Goal: Information Seeking & Learning: Learn about a topic

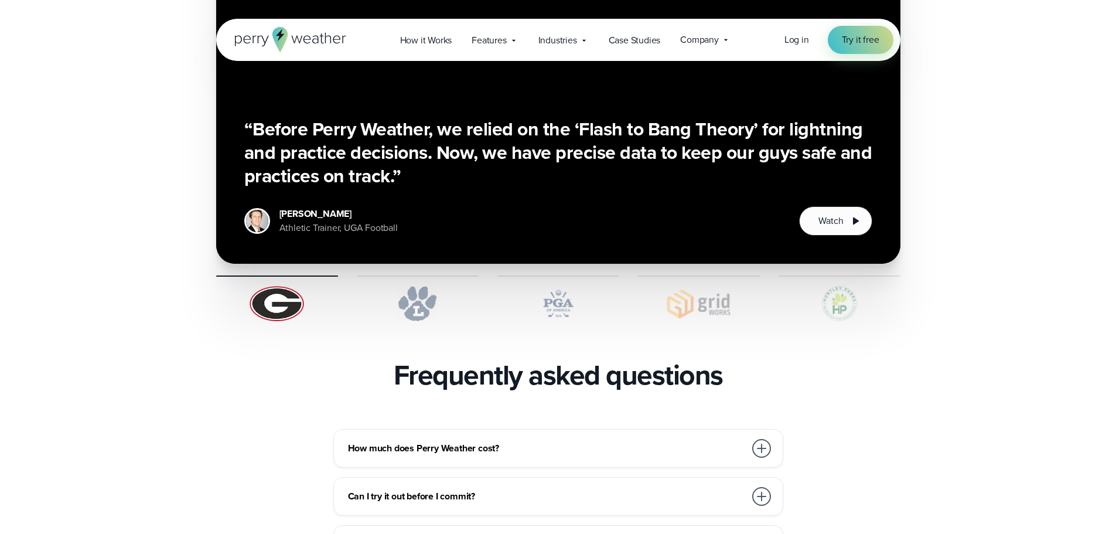
scroll to position [2460, 0]
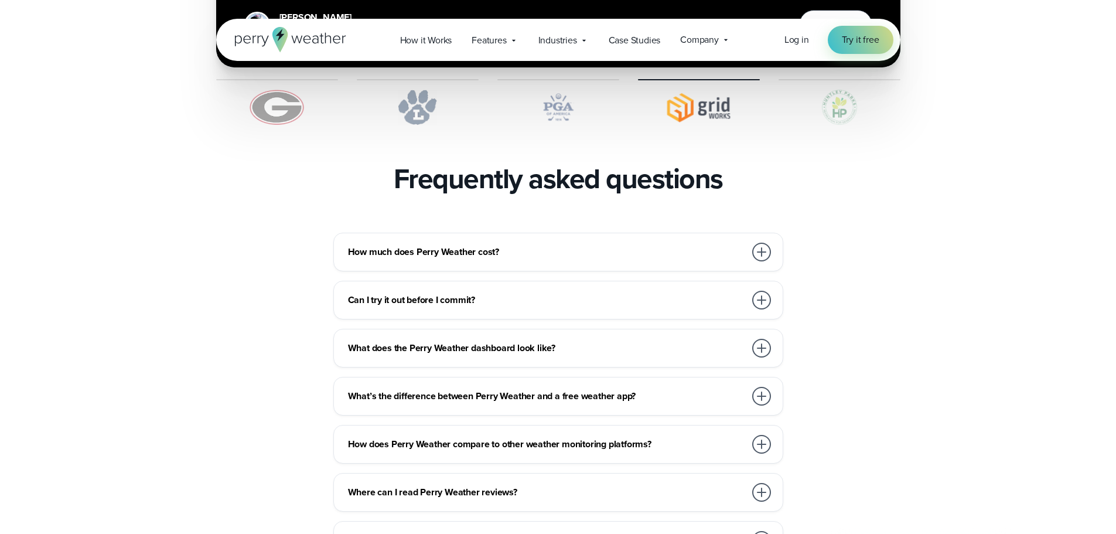
click at [761, 435] on div at bounding box center [761, 444] width 19 height 19
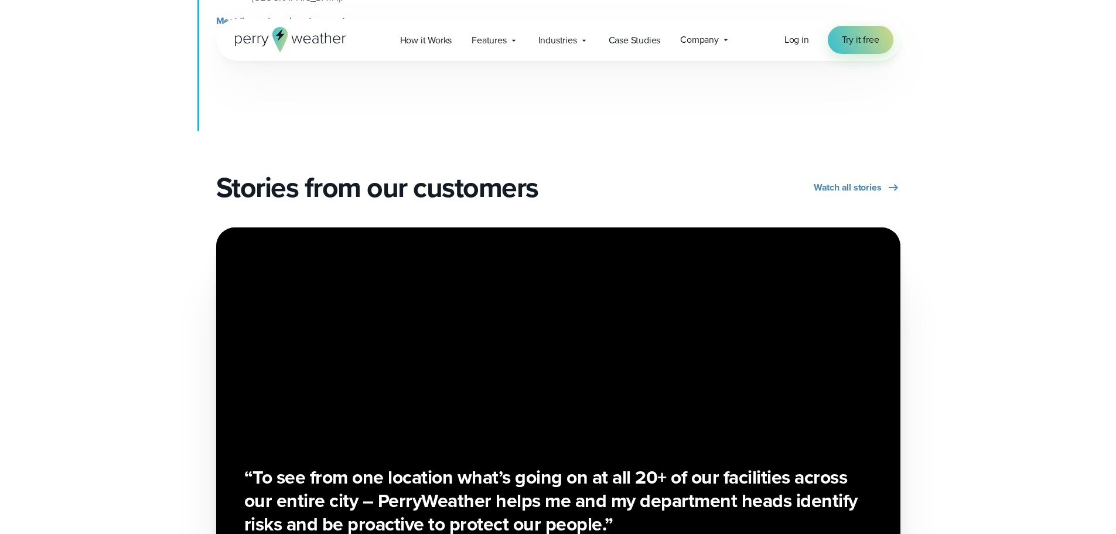
scroll to position [1874, 0]
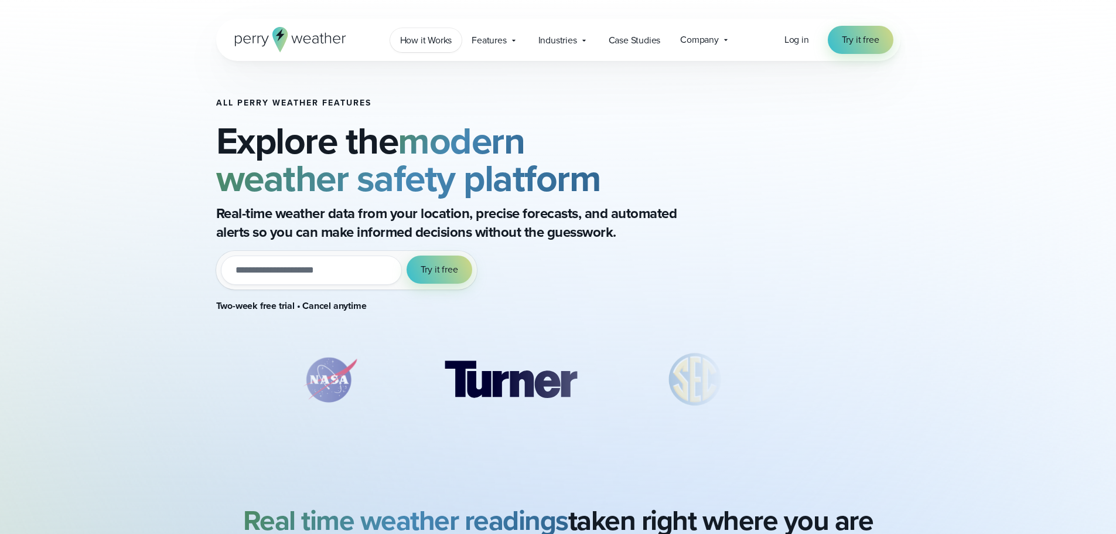
click at [432, 37] on span "How it Works" at bounding box center [426, 40] width 52 height 14
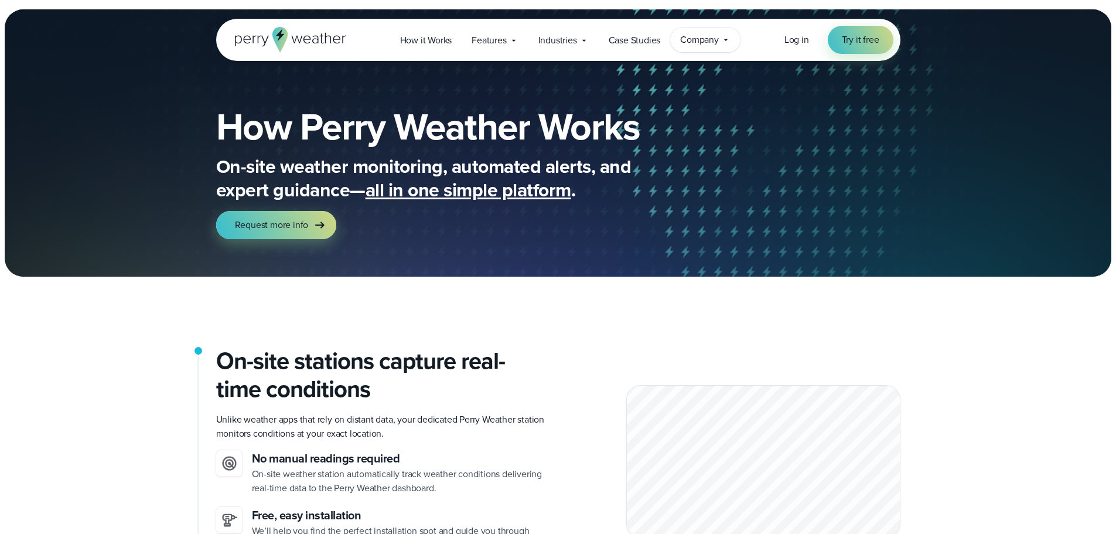
click at [696, 39] on span "Company" at bounding box center [699, 40] width 39 height 14
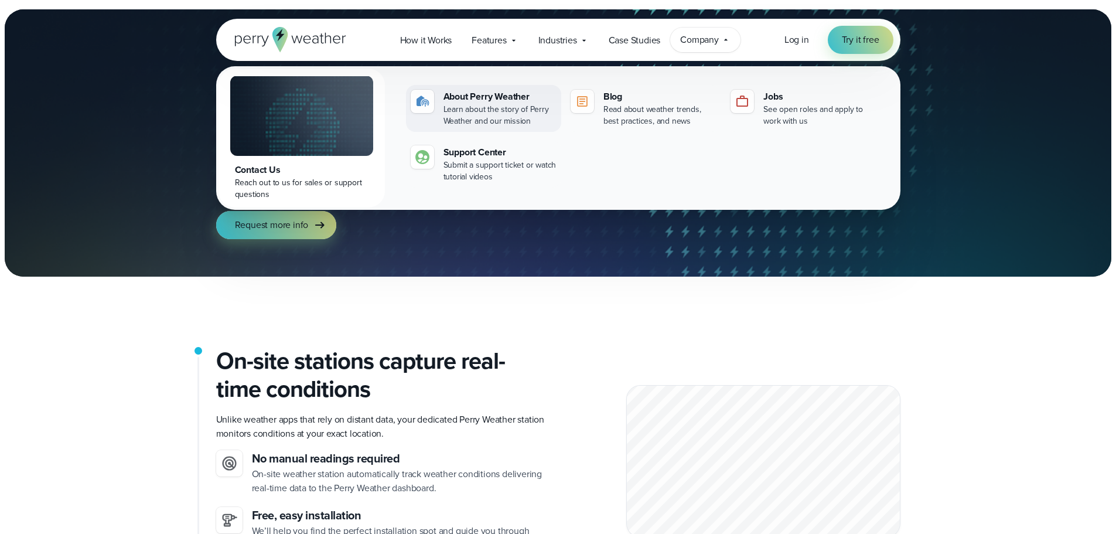
click at [505, 92] on div "About Perry Weather" at bounding box center [499, 97] width 113 height 14
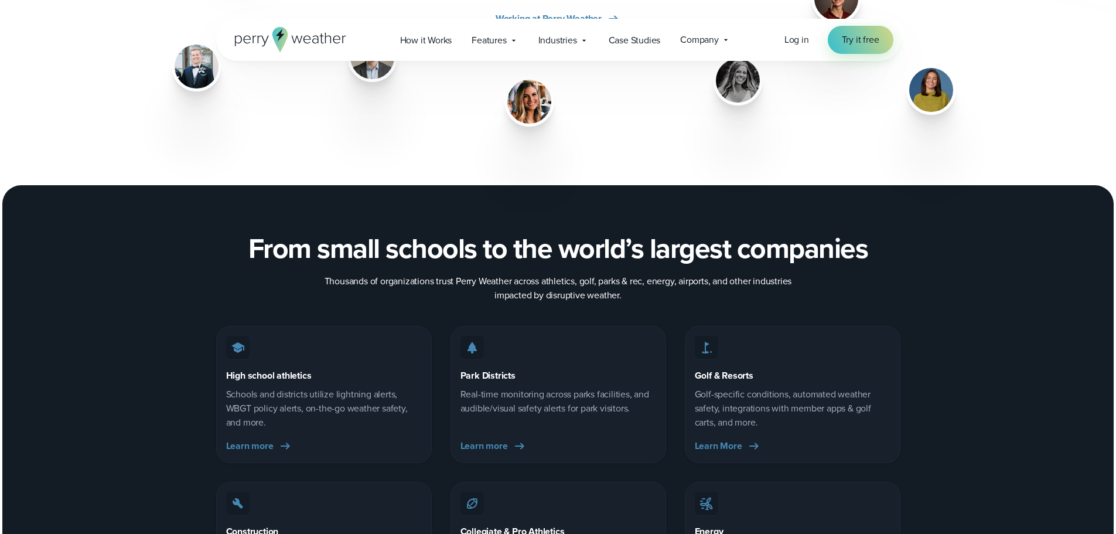
scroll to position [1933, 0]
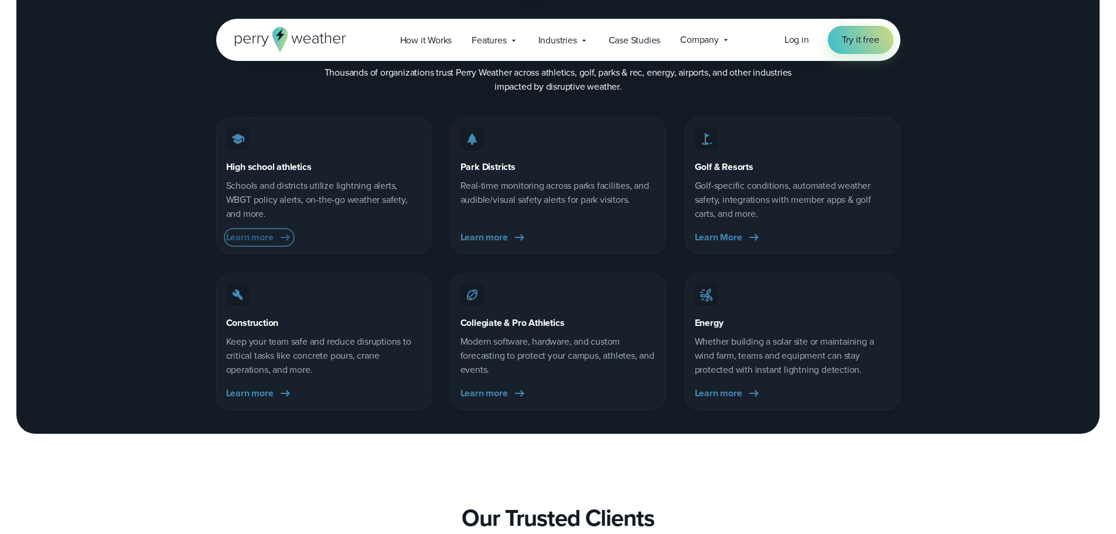
click at [256, 239] on span "Learn more" at bounding box center [249, 237] width 47 height 14
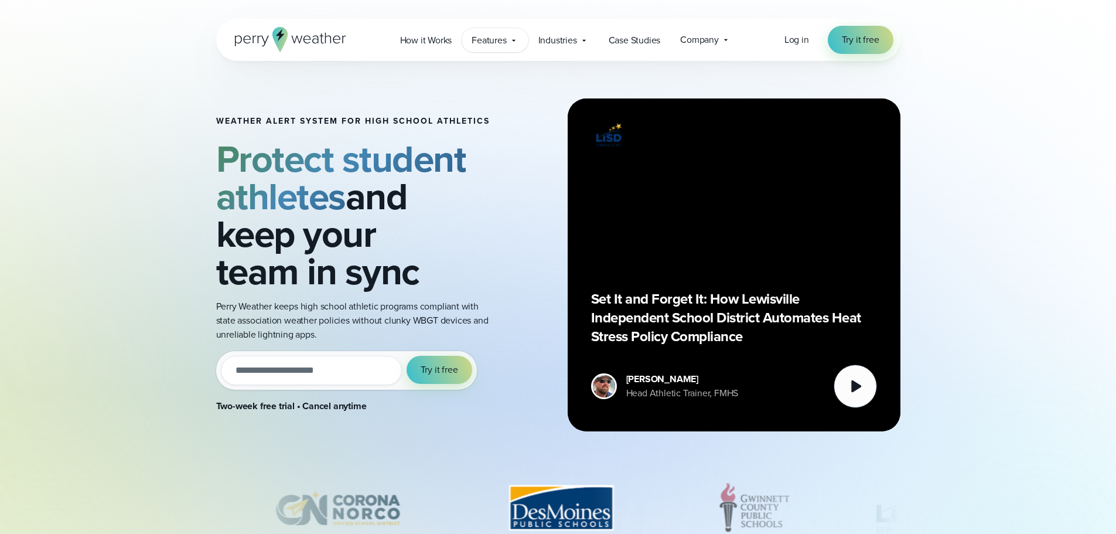
click at [487, 40] on span "Features" at bounding box center [488, 40] width 35 height 14
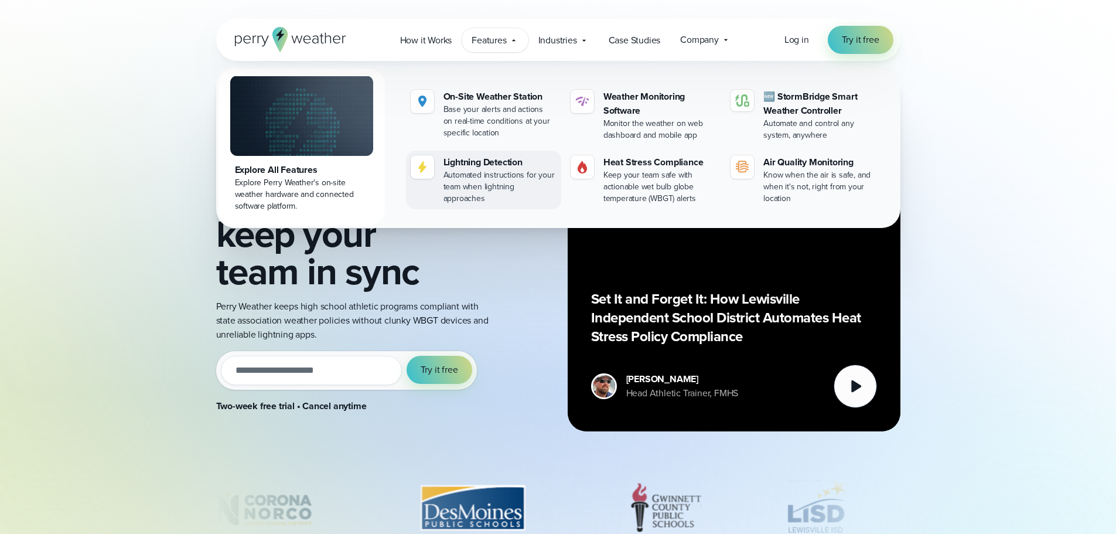
click at [497, 166] on div "Lightning Detection" at bounding box center [499, 162] width 113 height 14
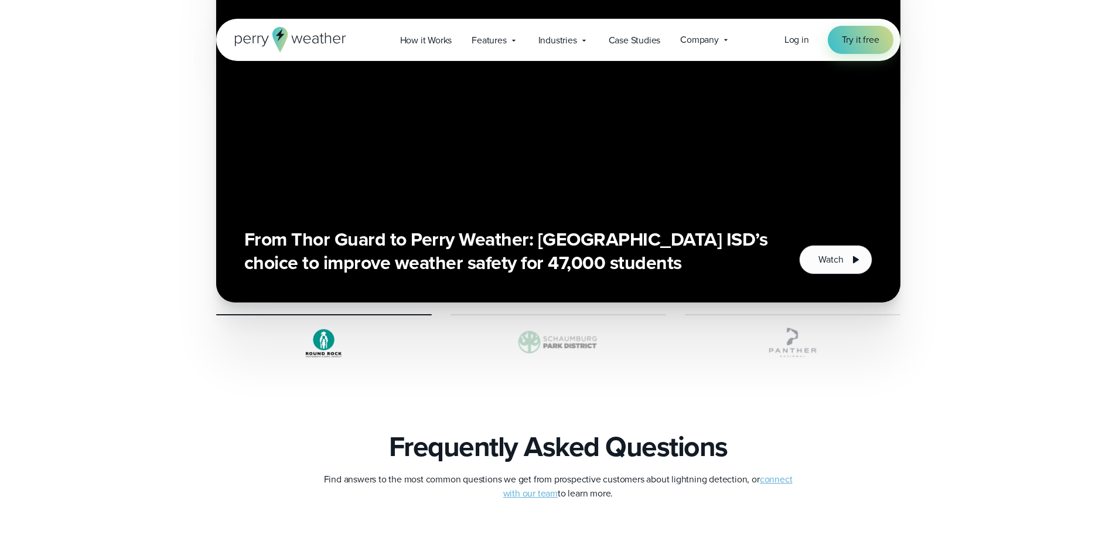
scroll to position [2460, 0]
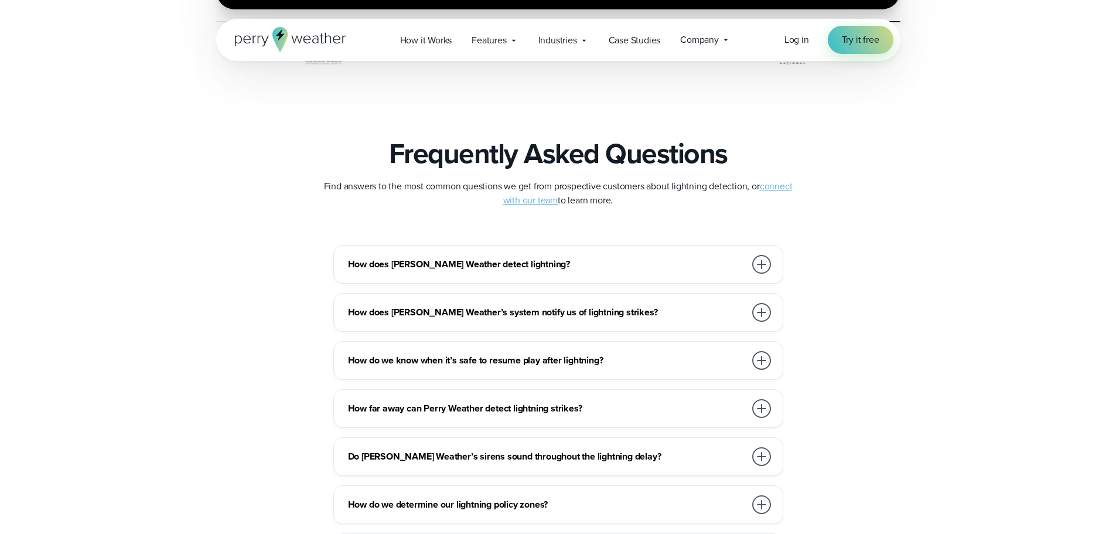
click at [759, 460] on div at bounding box center [761, 456] width 19 height 19
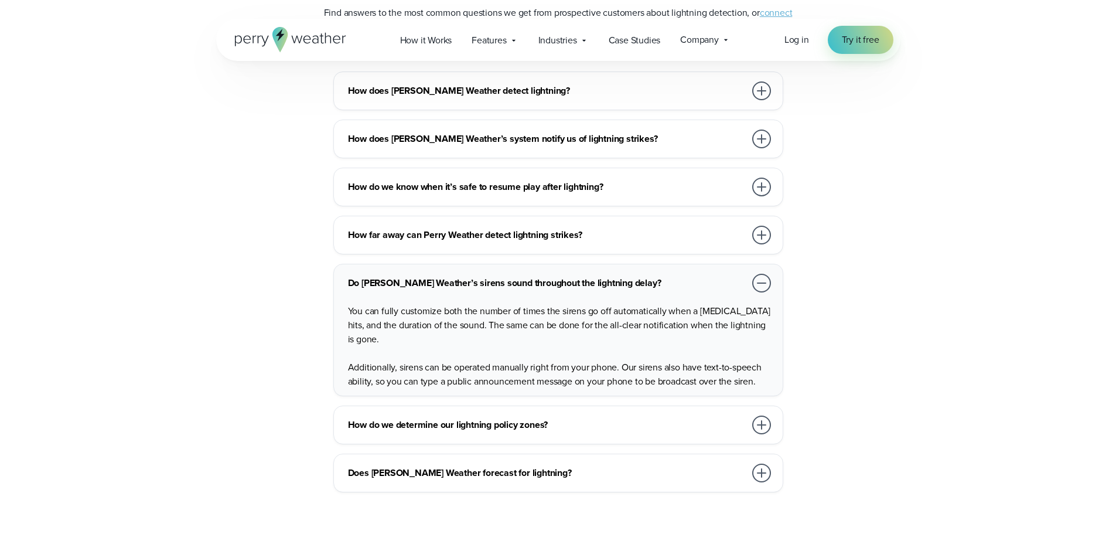
scroll to position [2694, 0]
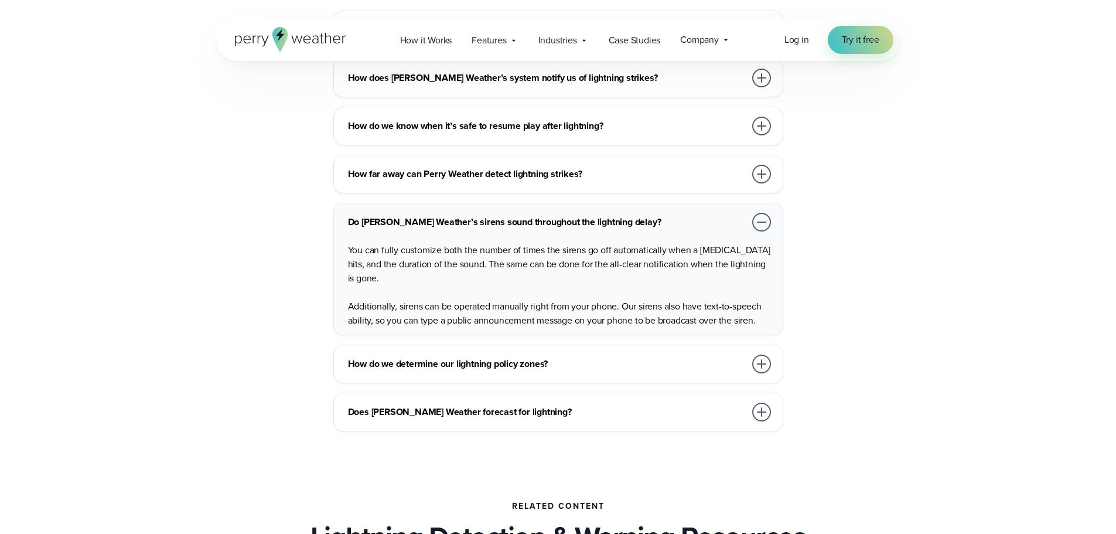
click at [752, 365] on div at bounding box center [761, 363] width 19 height 19
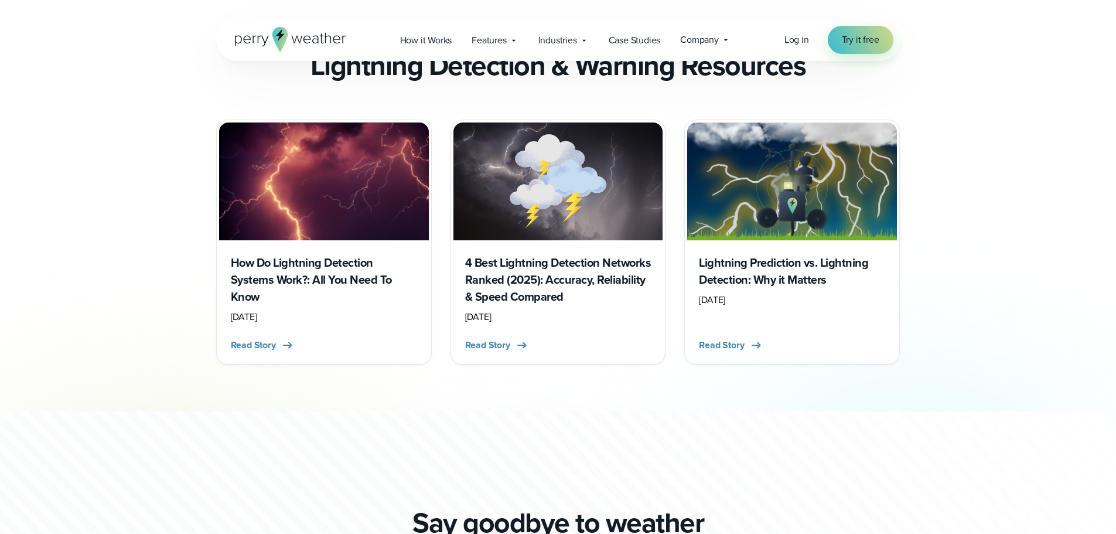
scroll to position [3104, 0]
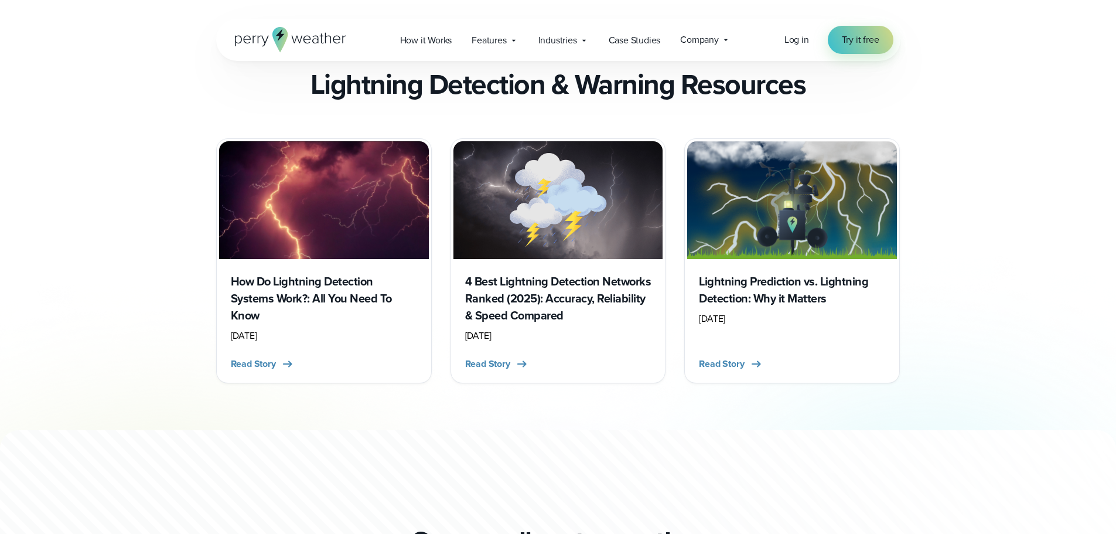
click at [498, 287] on h3 "4 Best Lightning Detection Networks Ranked (2025): Accuracy, Reliability & Spee…" at bounding box center [558, 298] width 186 height 51
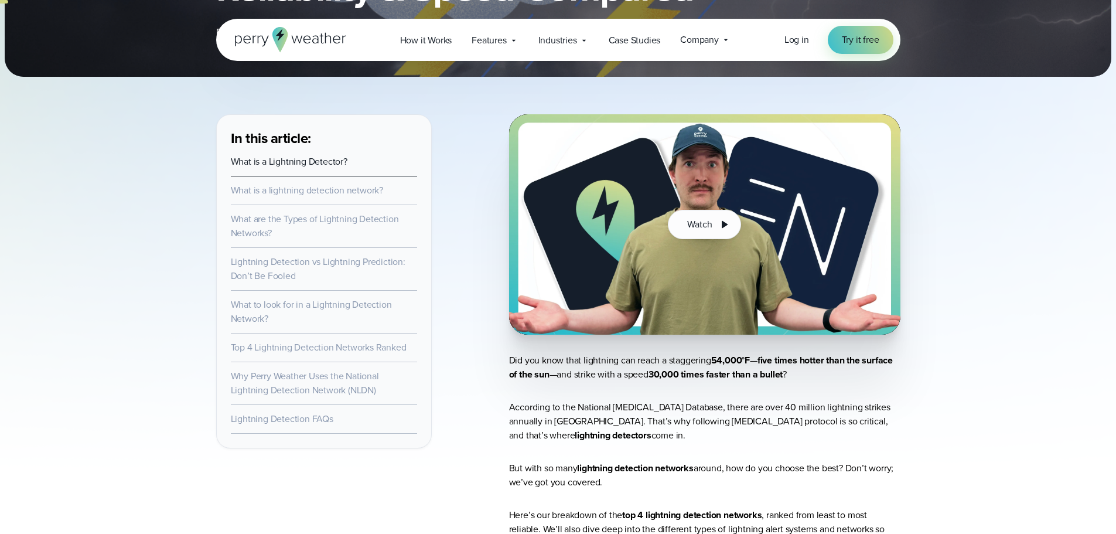
scroll to position [351, 0]
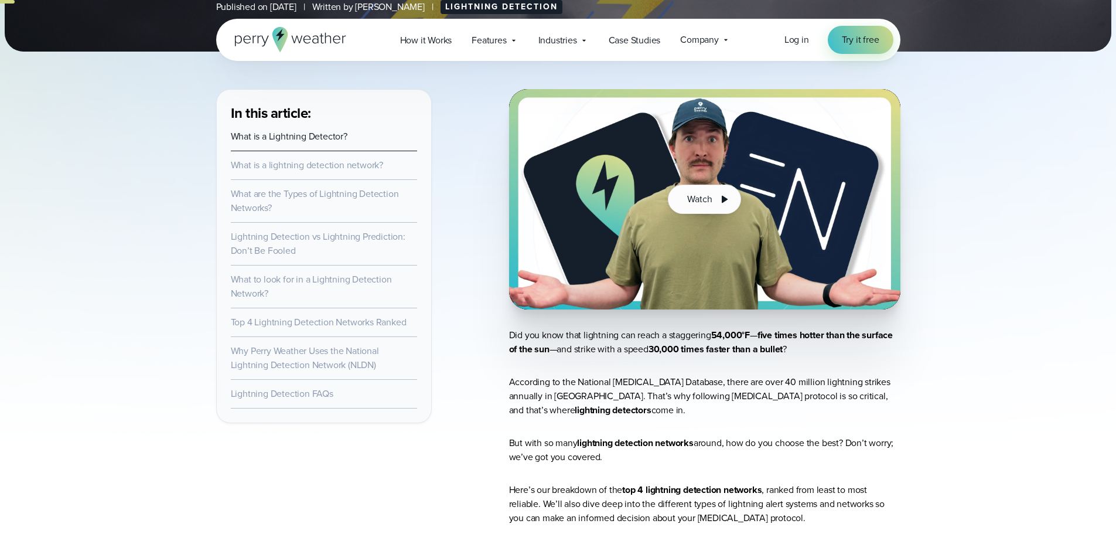
click at [309, 394] on link "Lightning Detection FAQs" at bounding box center [282, 393] width 102 height 13
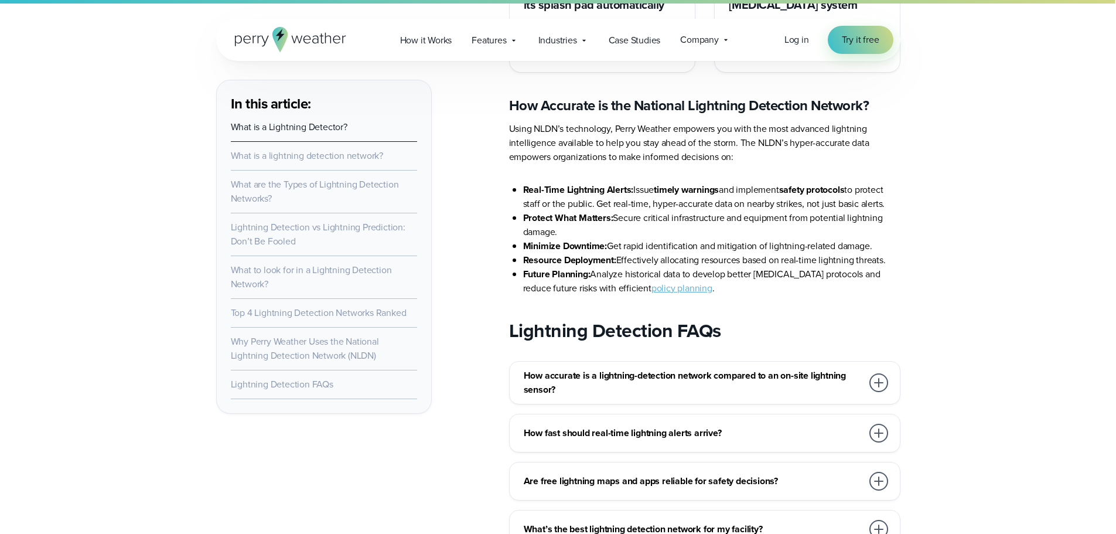
scroll to position [6968, 0]
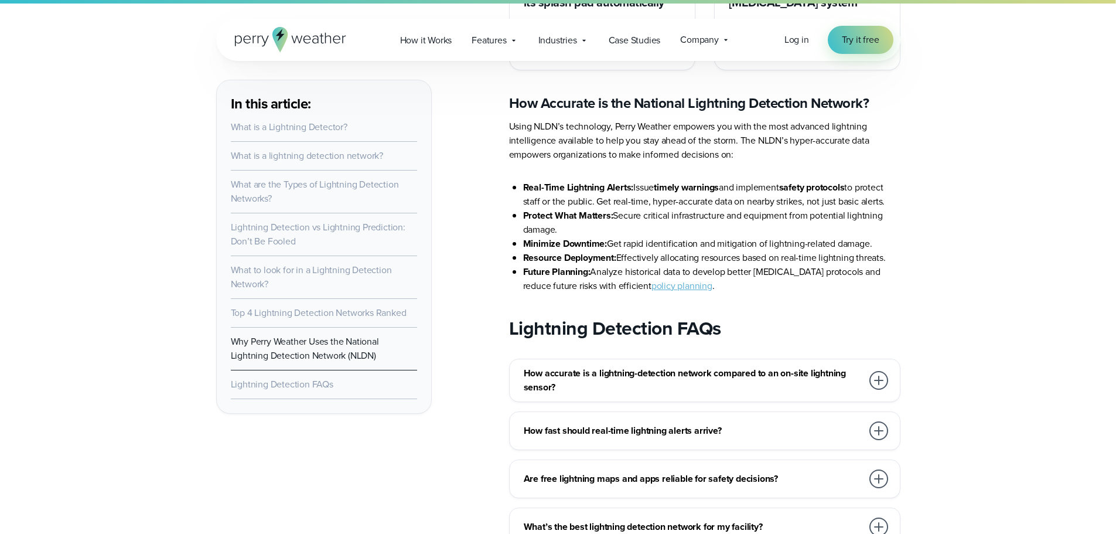
click at [875, 469] on div at bounding box center [878, 478] width 19 height 19
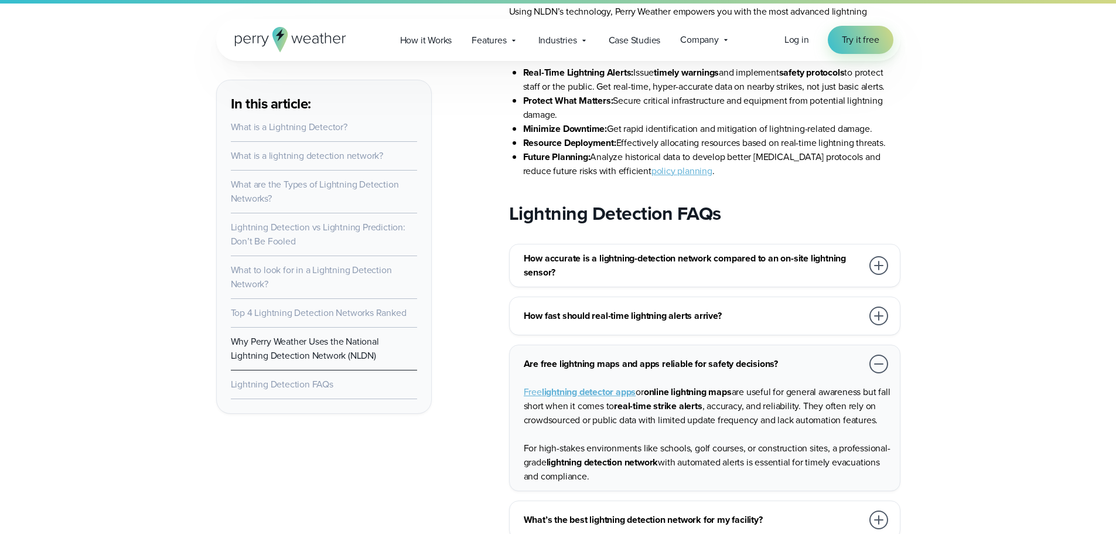
scroll to position [7085, 0]
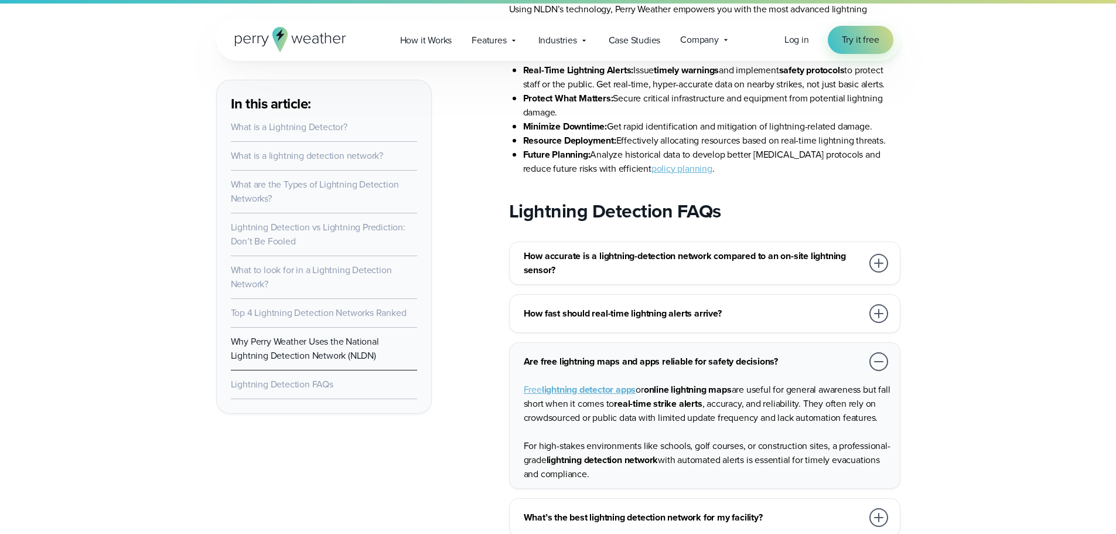
click at [621, 382] on strong "lightning detector apps" at bounding box center [589, 388] width 94 height 13
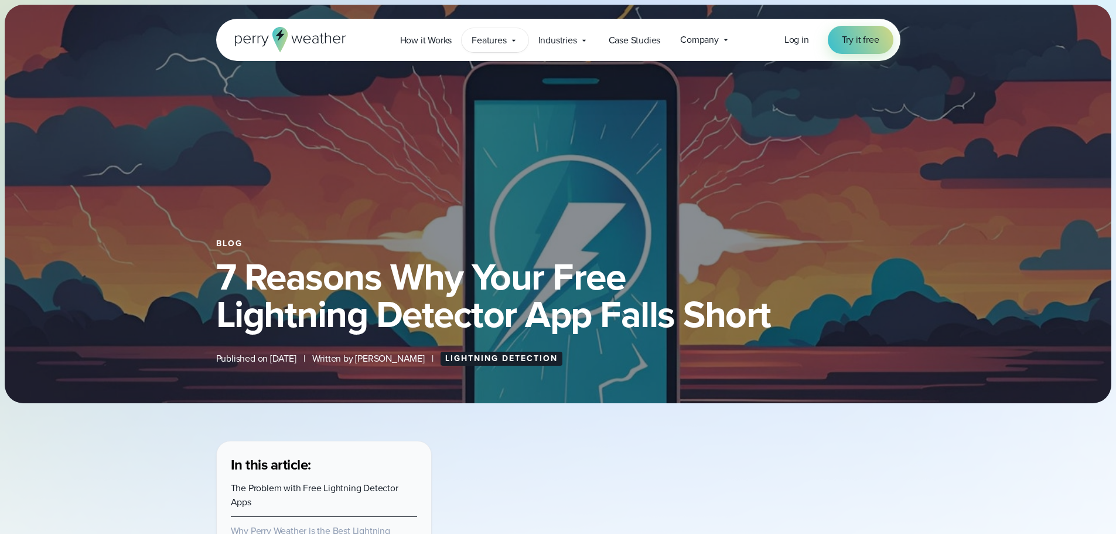
click at [488, 39] on span "Features" at bounding box center [488, 40] width 35 height 14
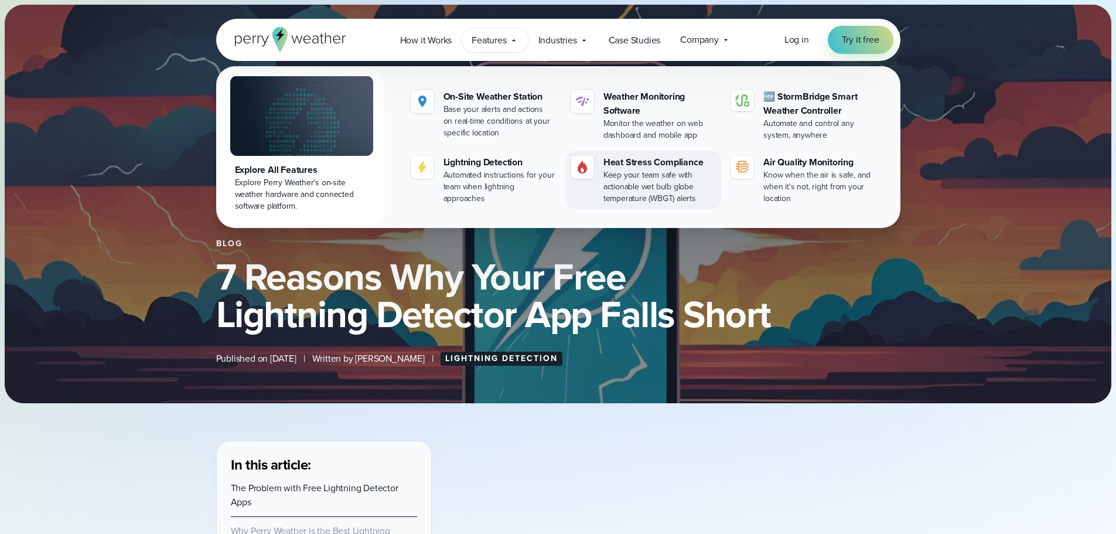
click at [630, 177] on div "Keep your team safe with actionable wet bulb globe temperature (WBGT) alerts" at bounding box center [659, 186] width 113 height 35
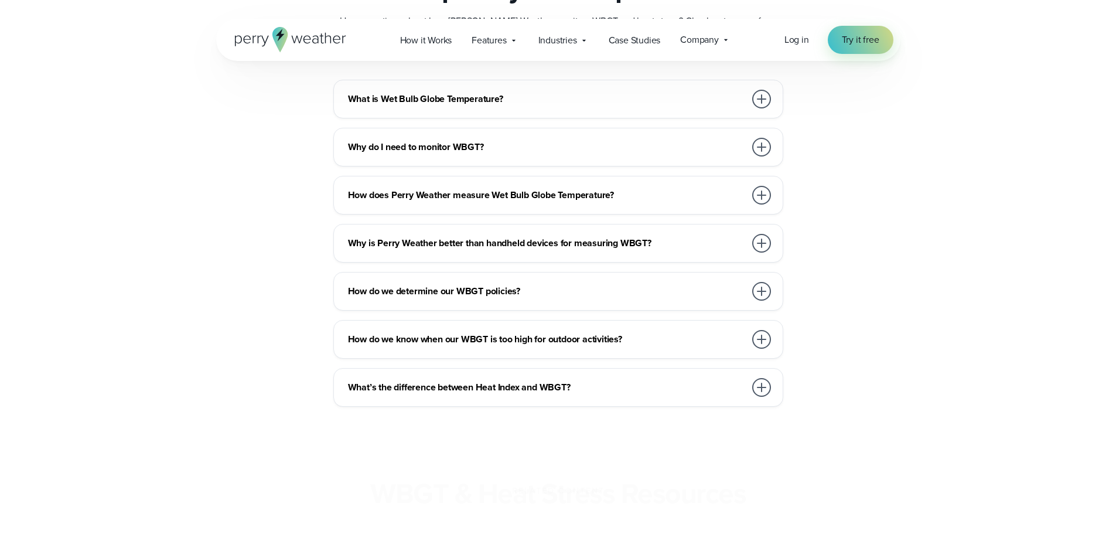
scroll to position [3338, 0]
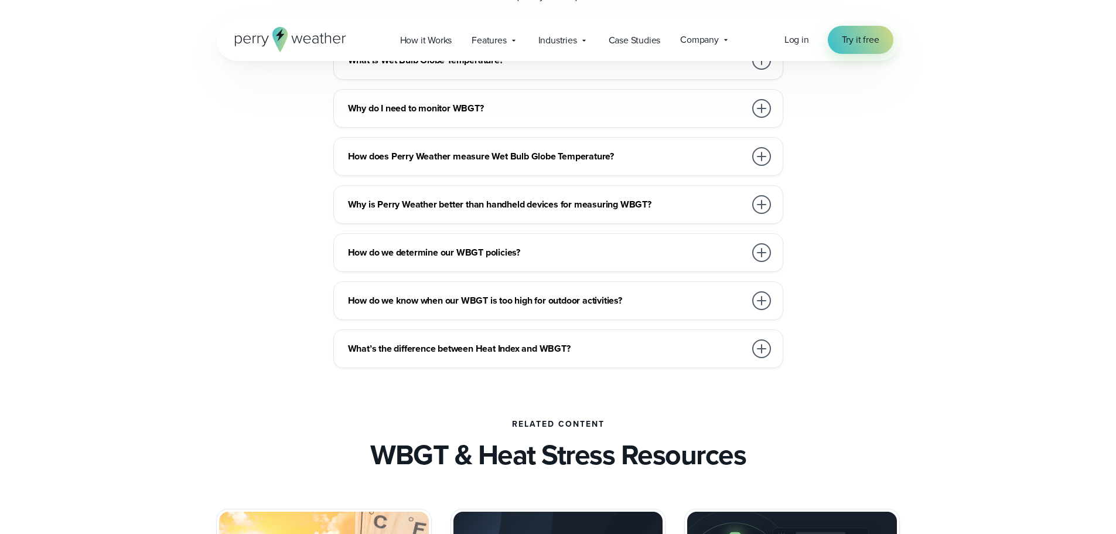
click at [767, 201] on div at bounding box center [761, 204] width 19 height 19
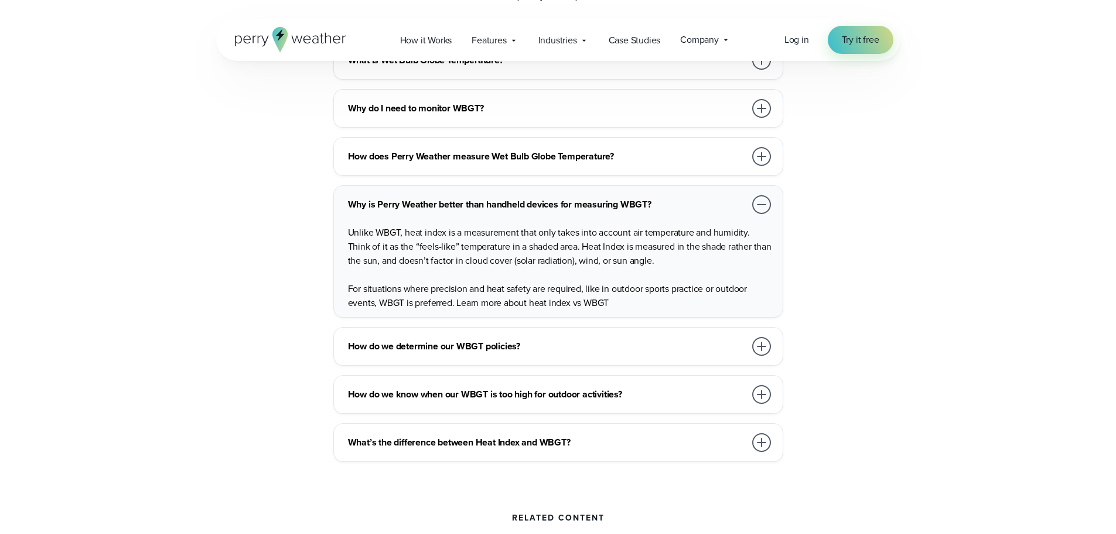
click at [757, 348] on div at bounding box center [761, 346] width 19 height 19
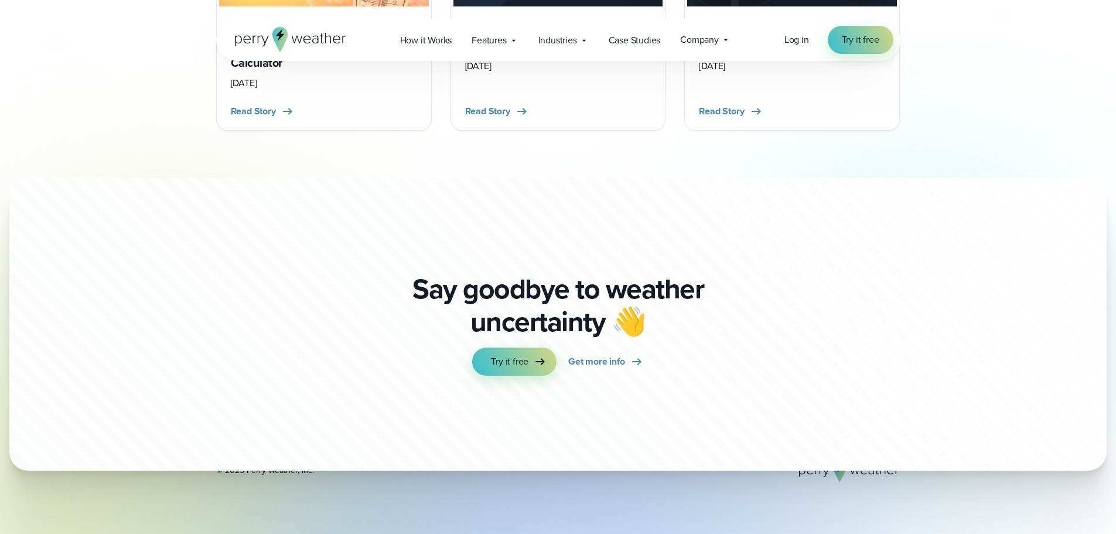
scroll to position [3748, 0]
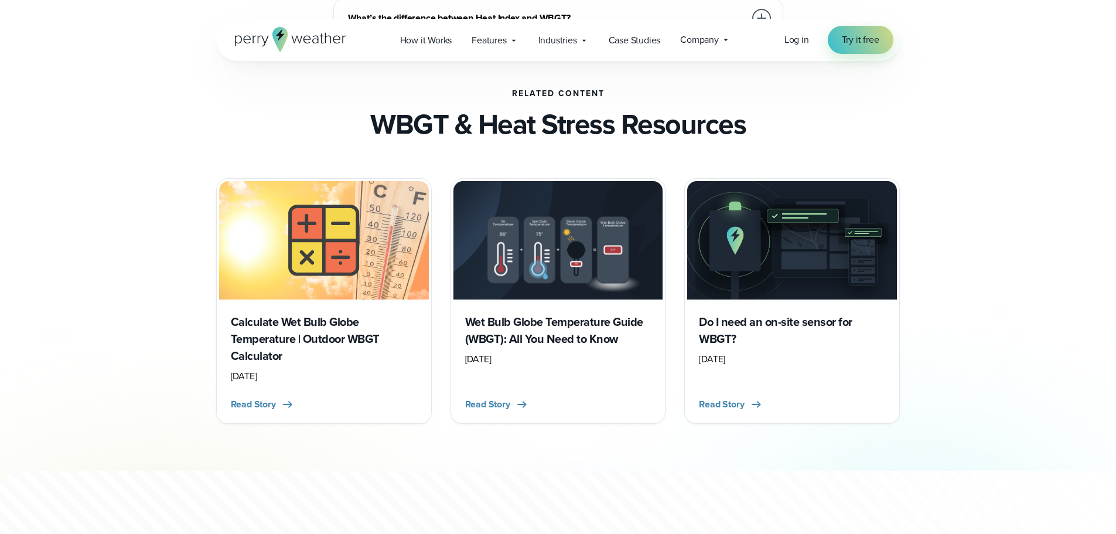
click at [559, 337] on h3 "Wet Bulb Globe Temperature Guide (WBGT): All You Need to Know" at bounding box center [558, 330] width 186 height 34
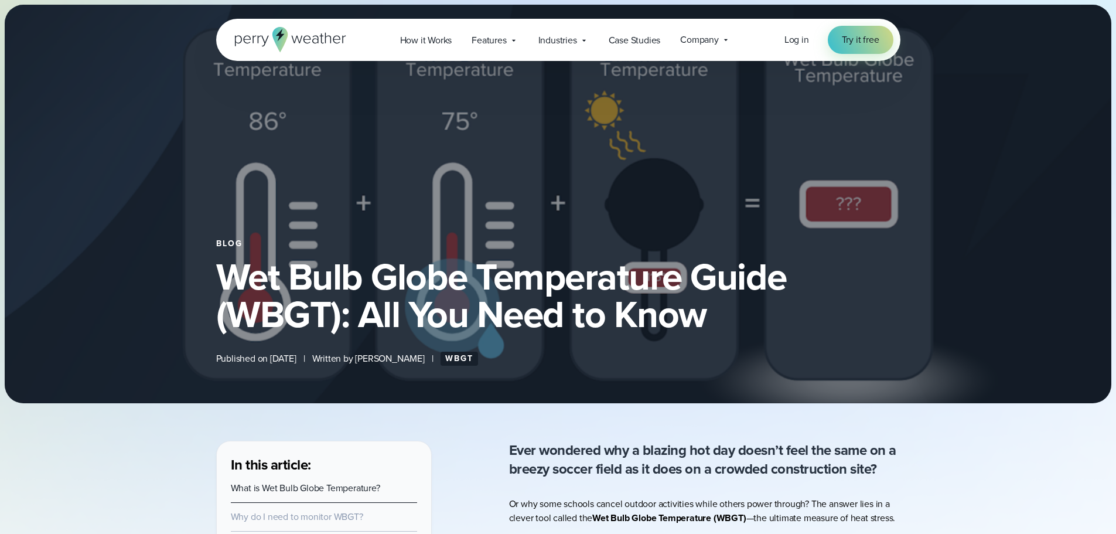
select select "***"
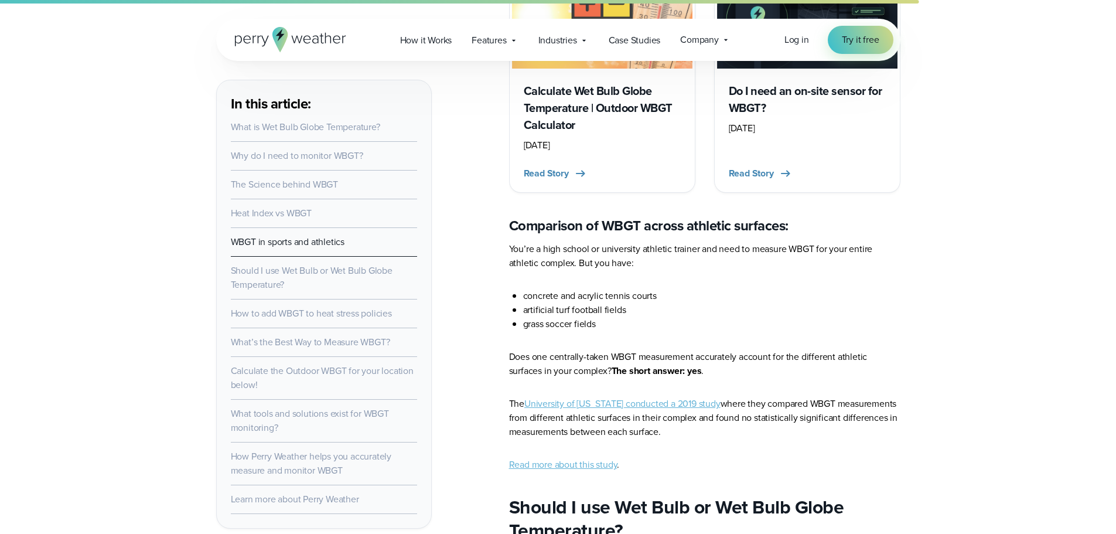
scroll to position [4217, 0]
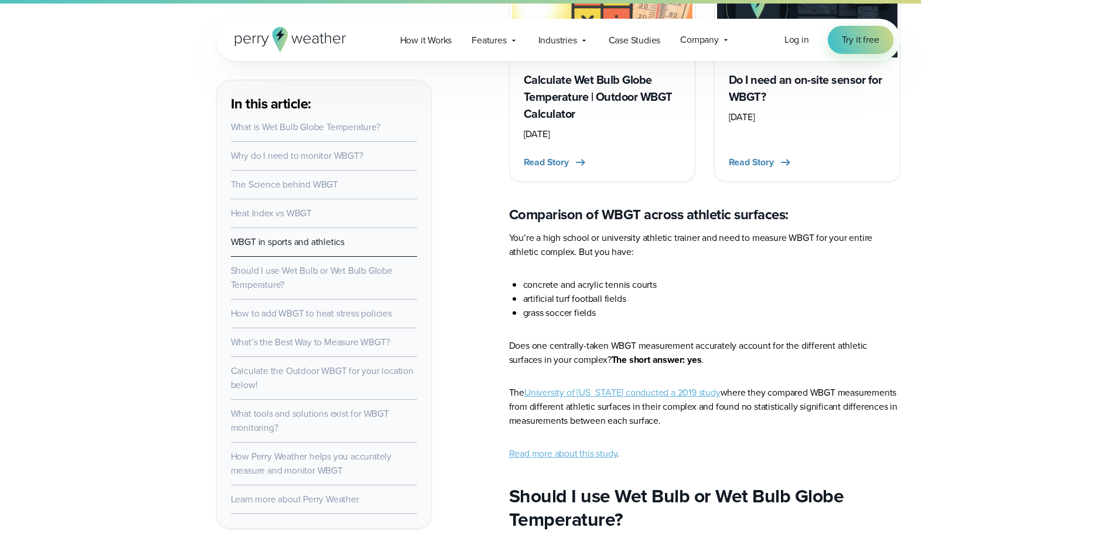
click at [564, 385] on link "University of [US_STATE] conducted a 2019 study" at bounding box center [622, 391] width 196 height 13
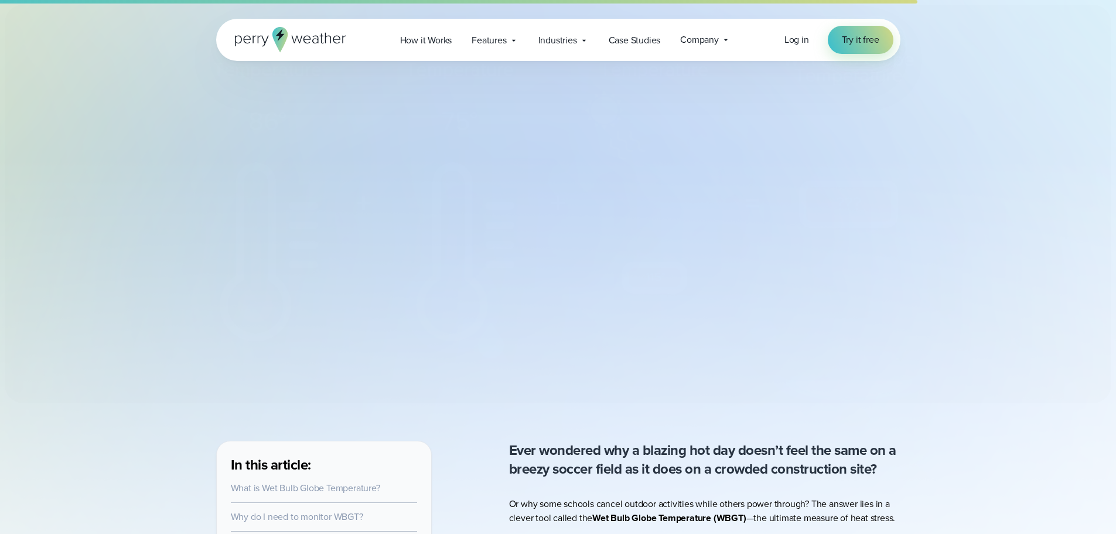
select select "***"
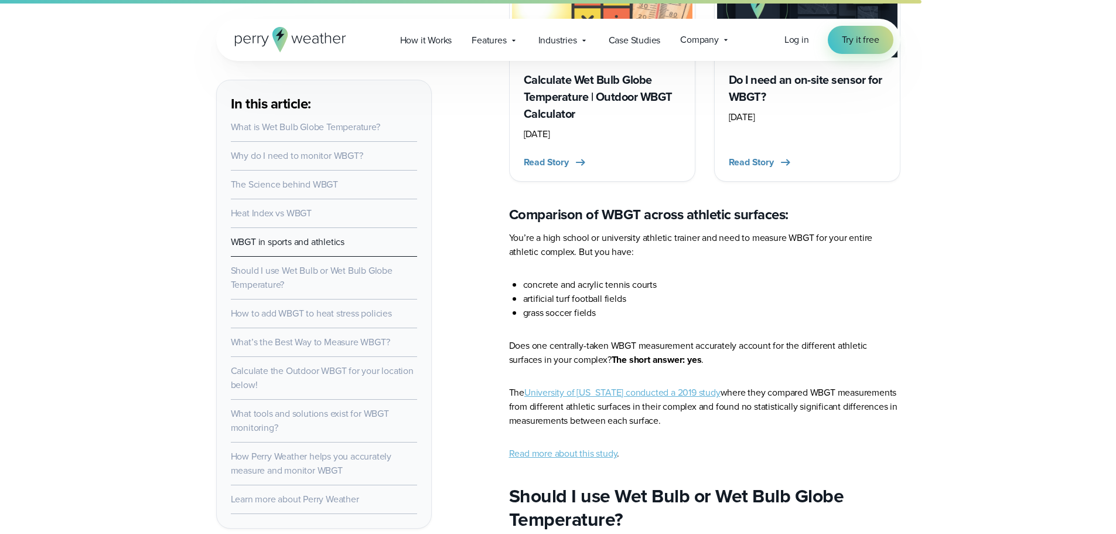
click at [586, 446] on link "Read more about this study" at bounding box center [563, 452] width 108 height 13
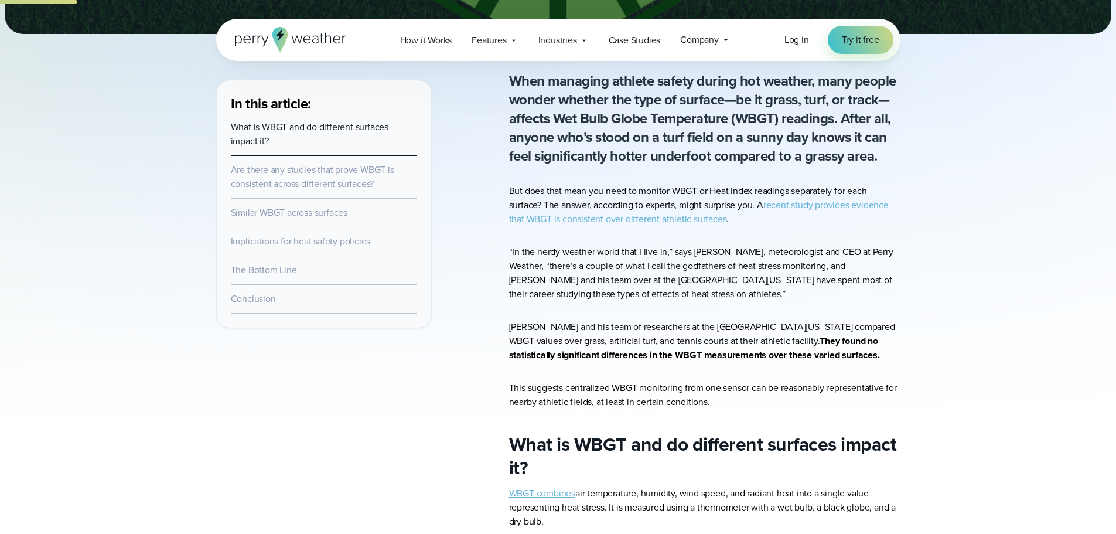
scroll to position [410, 0]
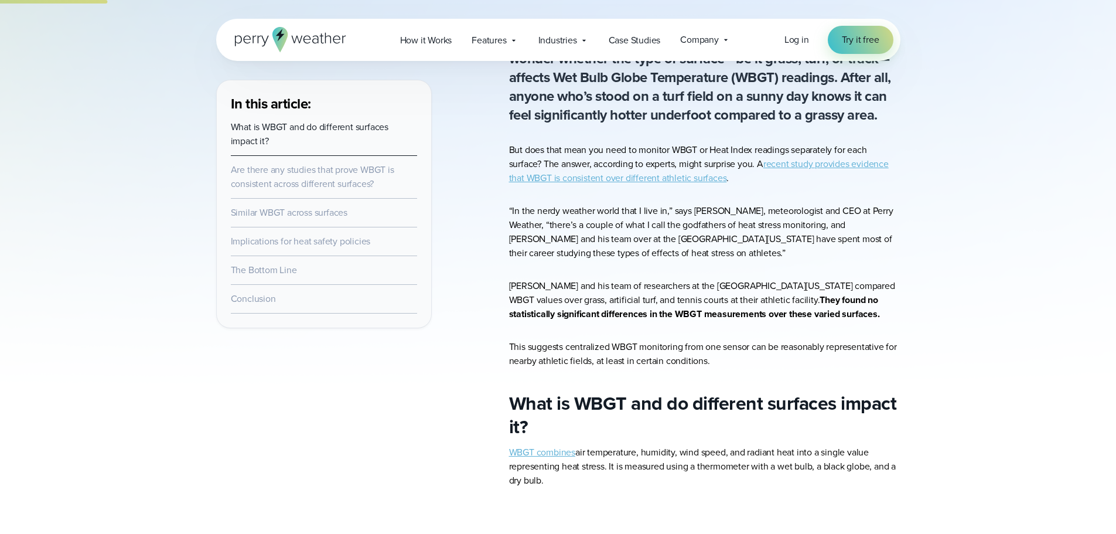
click at [553, 449] on link "WBGT combines" at bounding box center [542, 451] width 66 height 13
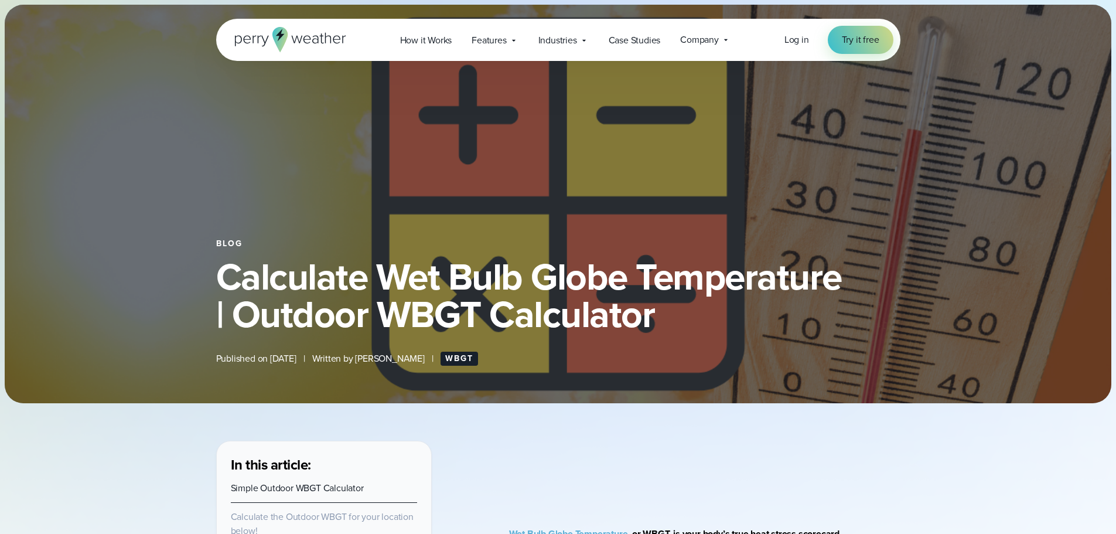
select select "***"
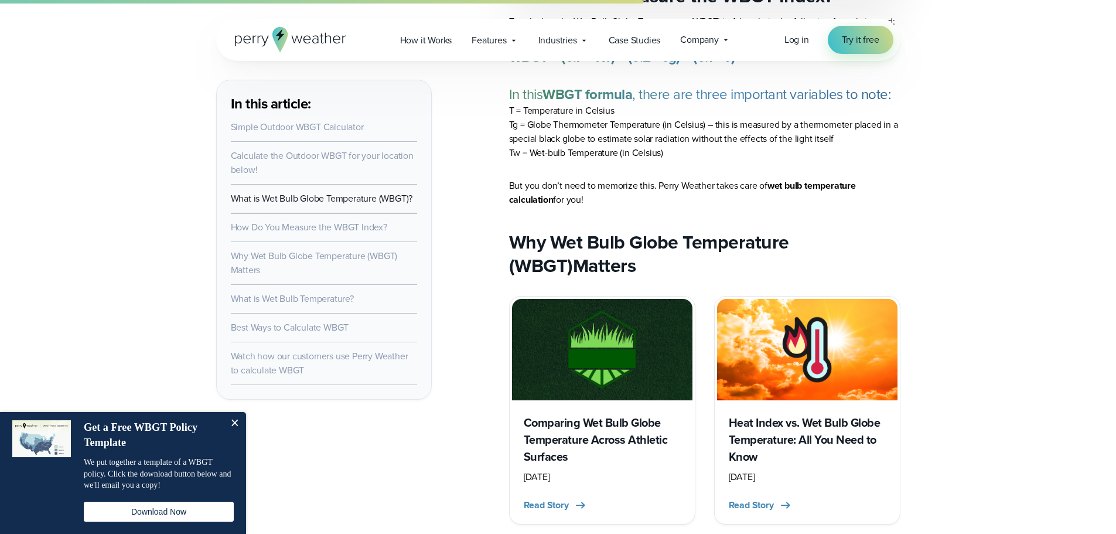
scroll to position [2343, 0]
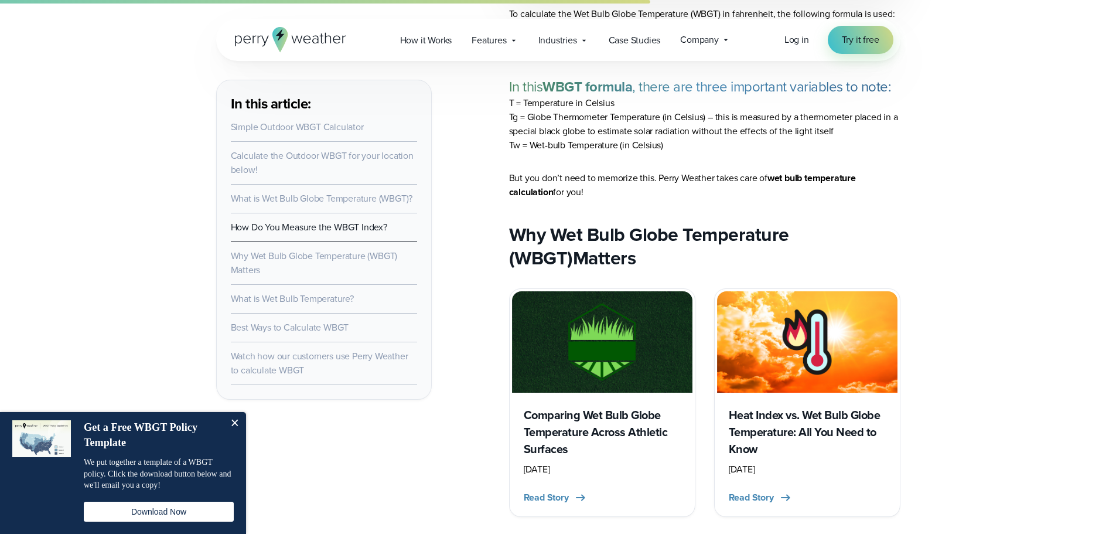
click at [808, 428] on h3 "Heat Index vs. Wet Bulb Globe Temperature: All You Need to Know" at bounding box center [807, 431] width 157 height 51
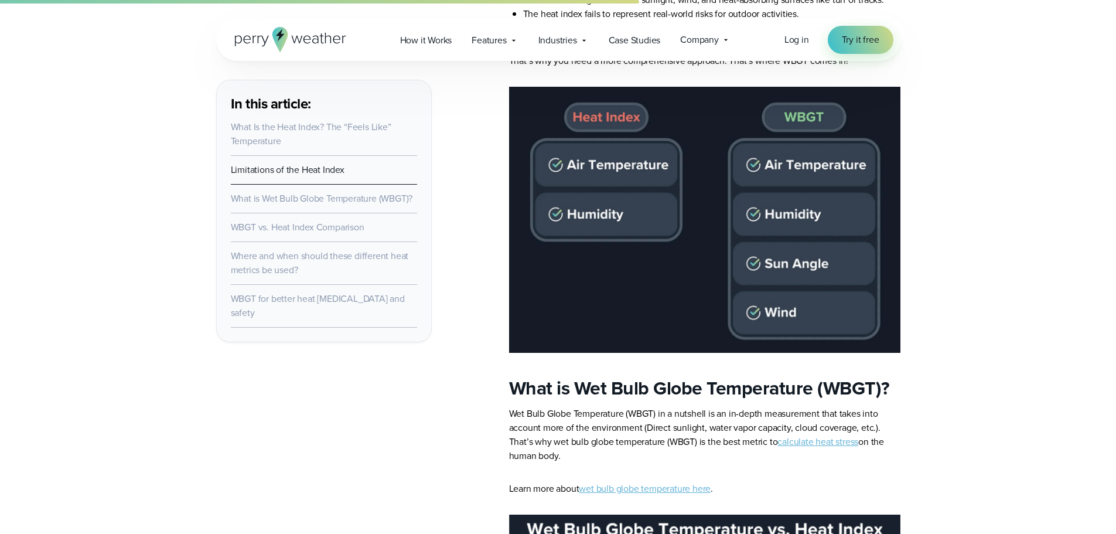
scroll to position [1757, 0]
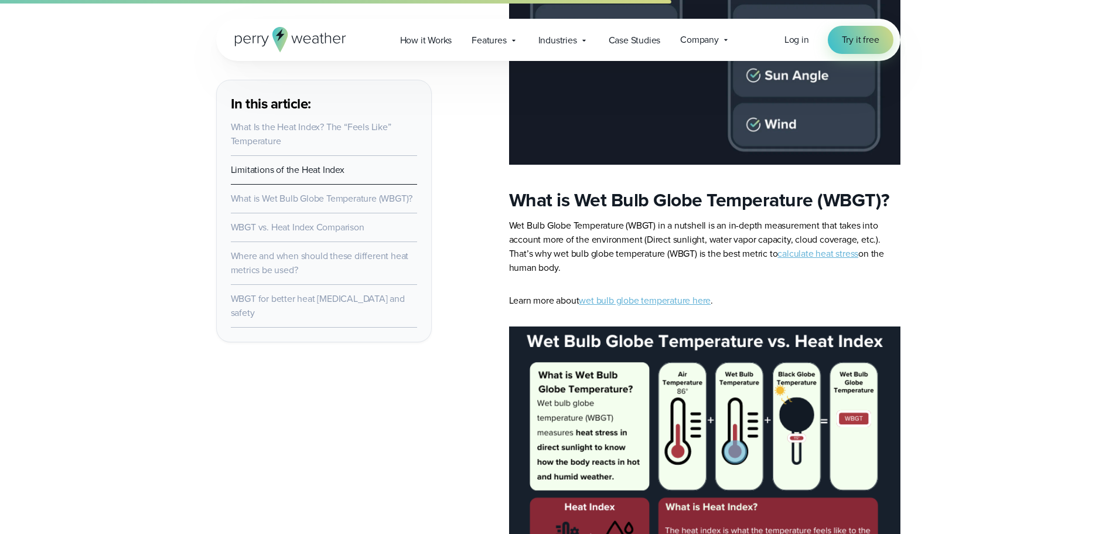
click at [645, 293] on link "wet bulb globe temperature here" at bounding box center [645, 299] width 132 height 13
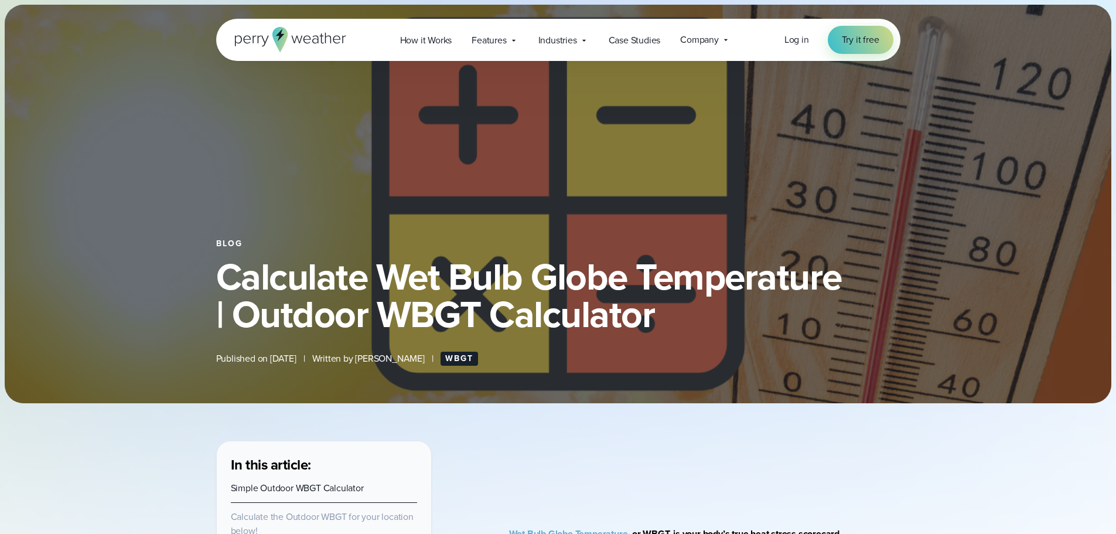
select select "***"
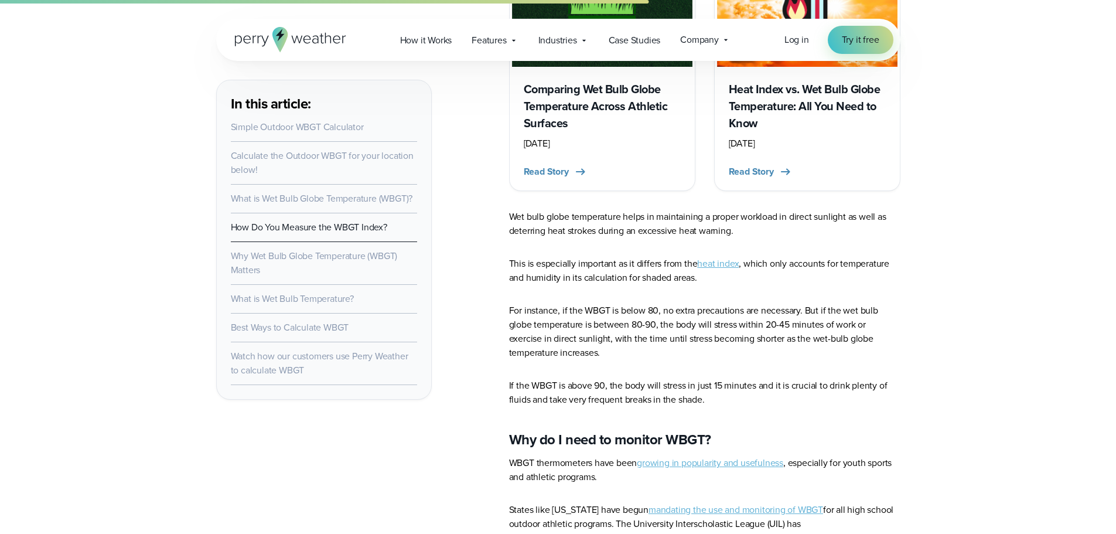
scroll to position [2753, 0]
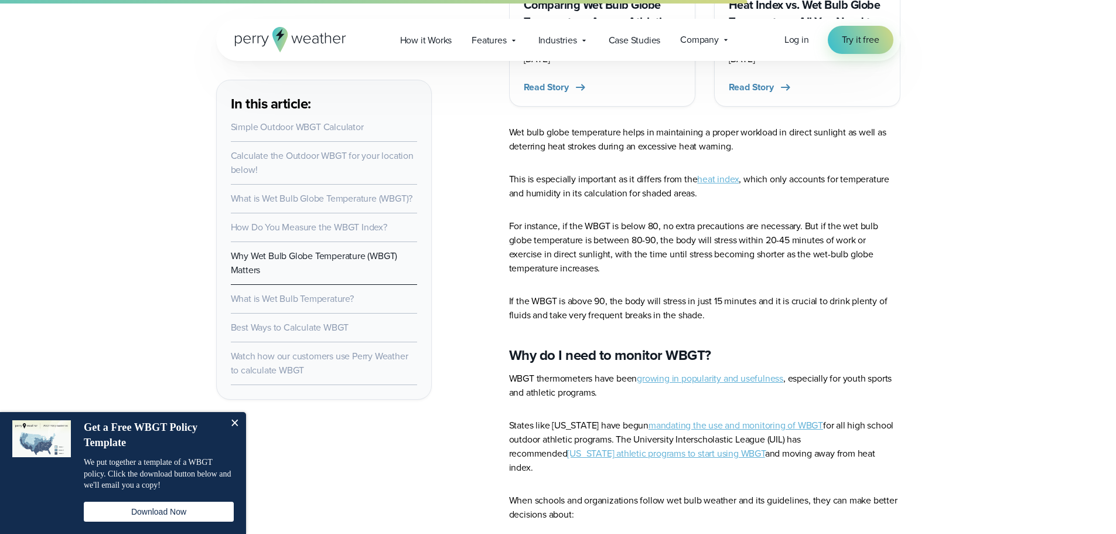
click at [677, 379] on link "growing in popularity and usefulness" at bounding box center [710, 377] width 146 height 13
